Goal: Navigation & Orientation: Go to known website

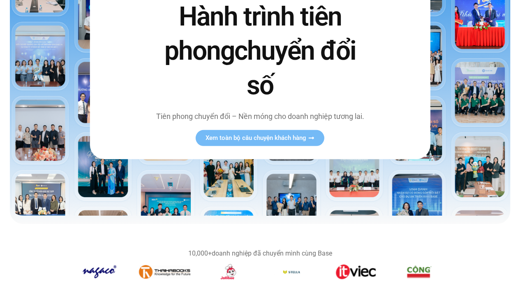
scroll to position [164, 0]
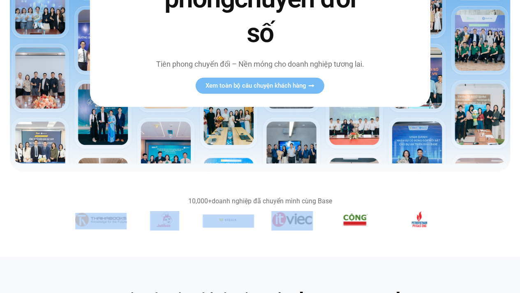
drag, startPoint x: 386, startPoint y: 215, endPoint x: 278, endPoint y: 215, distance: 107.7
click at [284, 215] on div "Băng chuyền hình ảnh" at bounding box center [260, 220] width 370 height 19
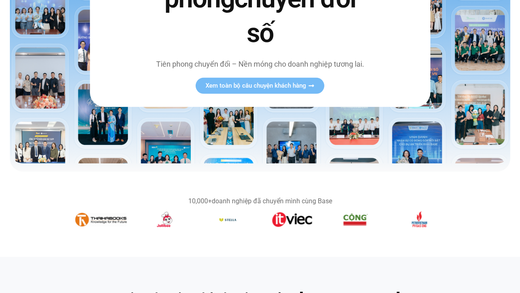
click at [465, 252] on section "10,000+ doanh nghiệp đã chuyển mình cùng Base" at bounding box center [260, 213] width 520 height 85
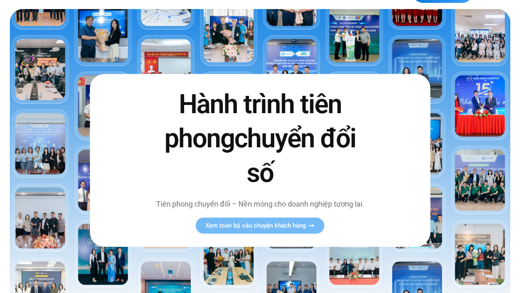
scroll to position [0, 0]
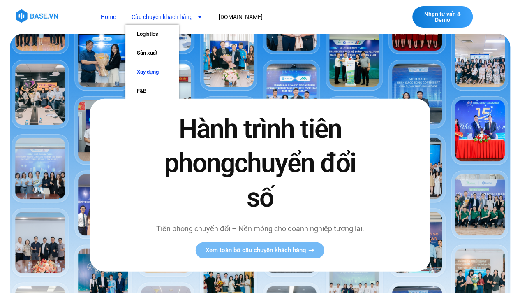
click at [150, 75] on link "Xây dựng" at bounding box center [151, 71] width 53 height 19
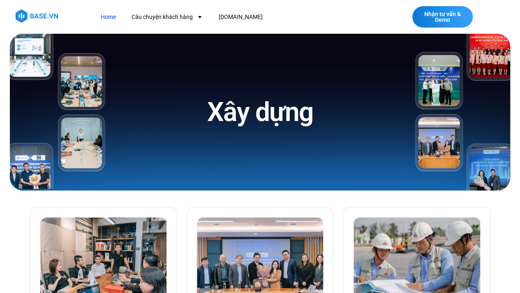
click at [105, 18] on link "Home" at bounding box center [109, 16] width 28 height 15
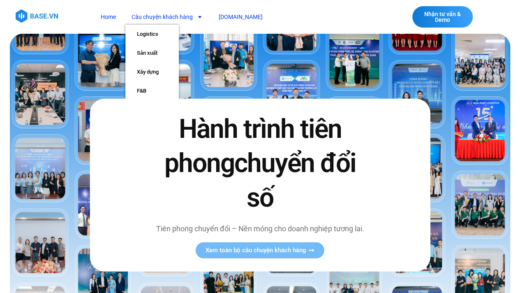
click at [222, 19] on link "[DOMAIN_NAME]" at bounding box center [240, 16] width 56 height 15
